Goal: Information Seeking & Learning: Understand process/instructions

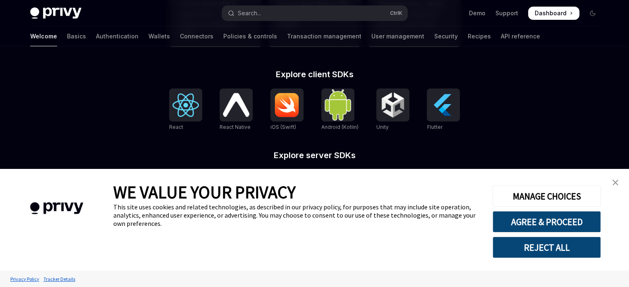
scroll to position [370, 0]
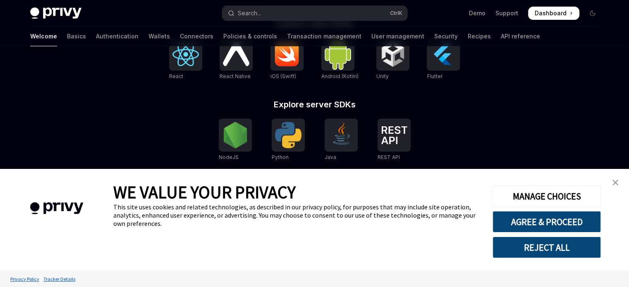
click at [614, 184] on img "close banner" at bounding box center [616, 183] width 6 height 6
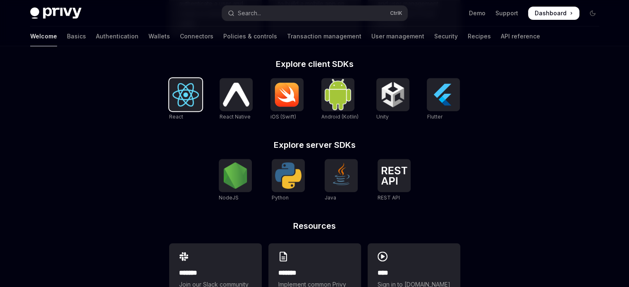
scroll to position [330, 0]
click at [187, 104] on img at bounding box center [185, 95] width 26 height 24
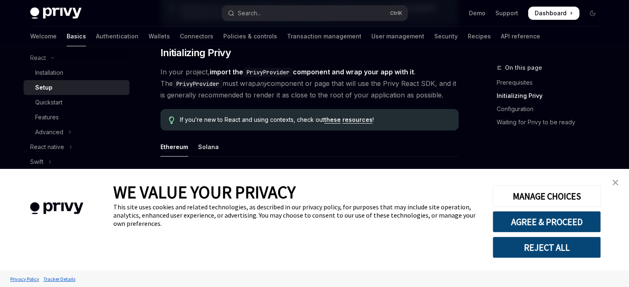
scroll to position [158, 0]
click at [617, 182] on img "close banner" at bounding box center [616, 183] width 6 height 6
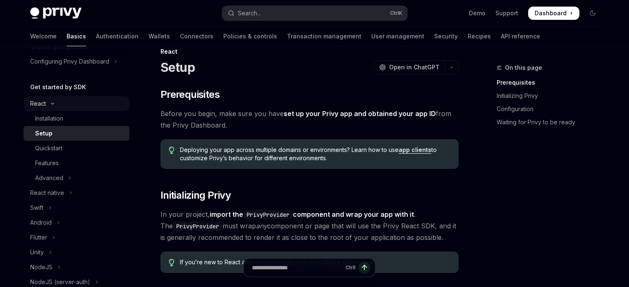
scroll to position [65, 0]
click at [63, 115] on div "Installation" at bounding box center [49, 118] width 28 height 10
type textarea "*"
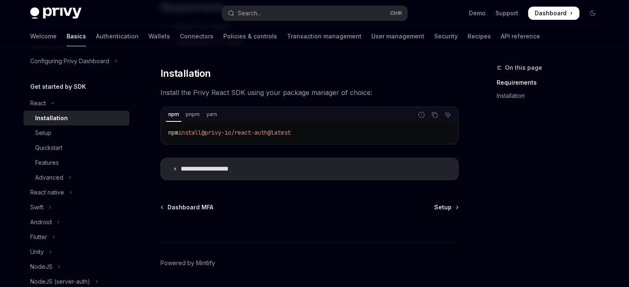
scroll to position [104, 0]
drag, startPoint x: 208, startPoint y: 131, endPoint x: 339, endPoint y: 133, distance: 130.3
click at [339, 133] on code "npm install @privy-io/react-auth@latest" at bounding box center [309, 132] width 283 height 10
copy span "@privy-io/react-auth@latest"
click at [214, 141] on div "npm install @privy-io/react-auth@latest" at bounding box center [310, 133] width 296 height 22
